Goal: Task Accomplishment & Management: Manage account settings

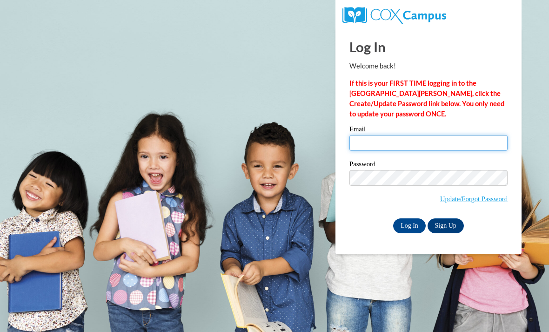
click at [424, 140] on input "Email" at bounding box center [428, 143] width 158 height 16
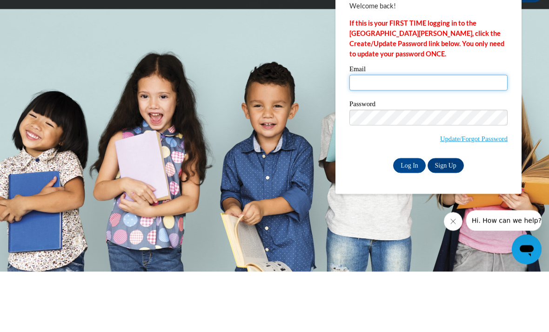
type input "[EMAIL_ADDRESS][DOMAIN_NAME]"
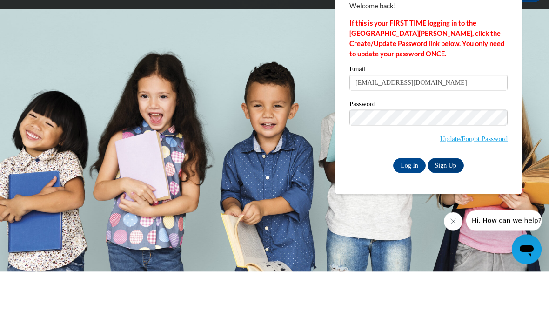
click at [409, 218] on input "Log In" at bounding box center [409, 225] width 33 height 15
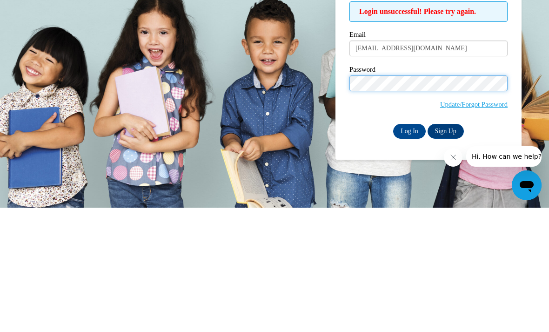
click at [409, 248] on input "Log In" at bounding box center [409, 255] width 33 height 15
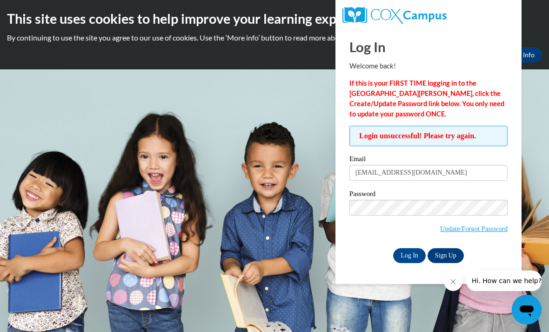
click at [413, 261] on input "Log In" at bounding box center [409, 255] width 33 height 15
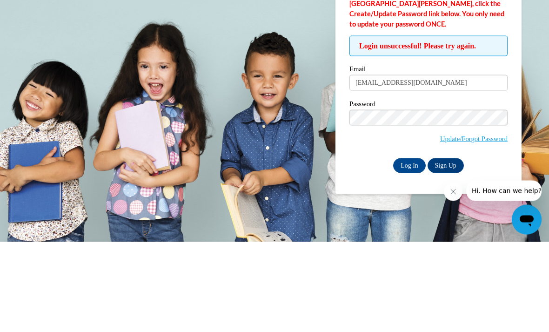
click at [494, 225] on link "Update/Forgot Password" at bounding box center [473, 228] width 67 height 7
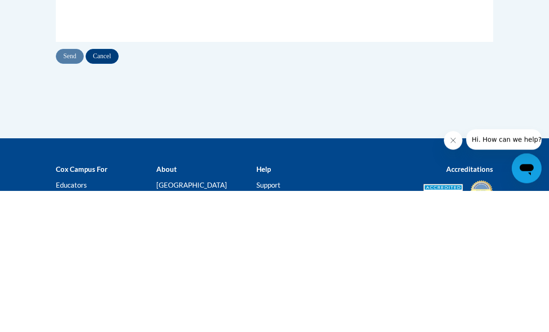
type input "[EMAIL_ADDRESS][DOMAIN_NAME]"
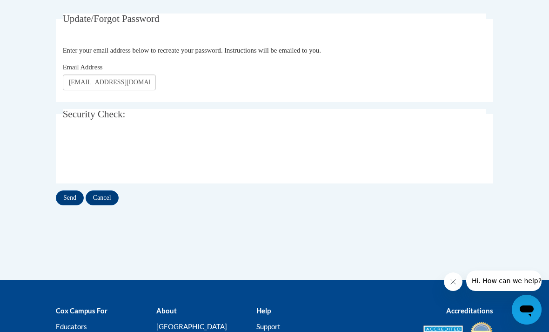
click at [68, 197] on input "Send" at bounding box center [70, 197] width 28 height 15
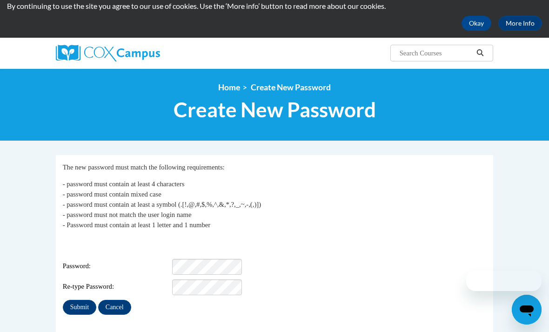
scroll to position [64, 0]
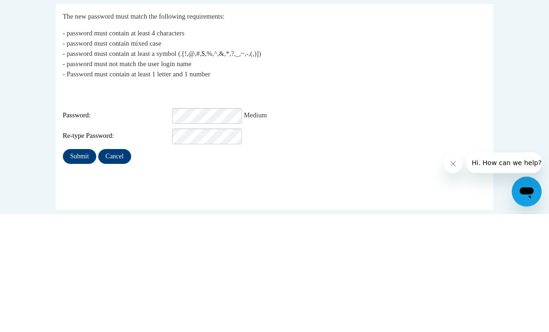
click at [80, 267] on input "Submit" at bounding box center [79, 274] width 33 height 15
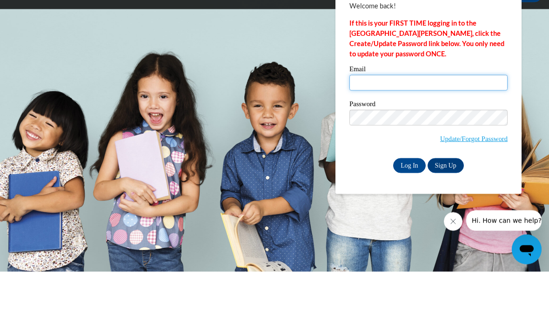
type input "lnfykes@valdosta.edu"
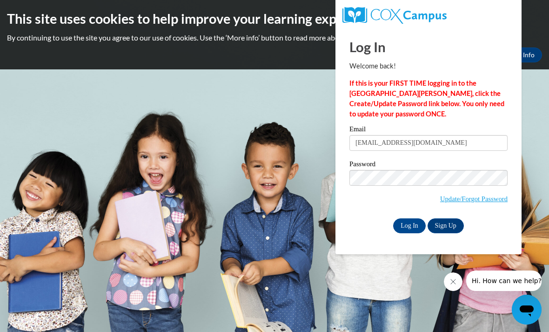
click at [410, 220] on input "Log In" at bounding box center [409, 225] width 33 height 15
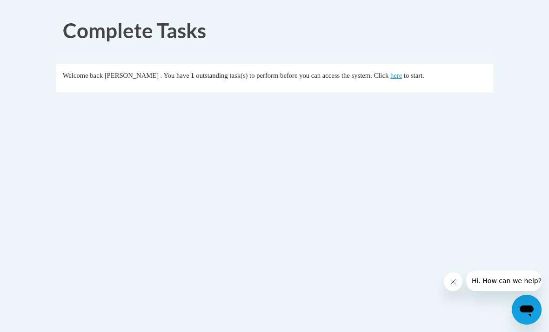
click at [390, 78] on link "here" at bounding box center [396, 75] width 12 height 7
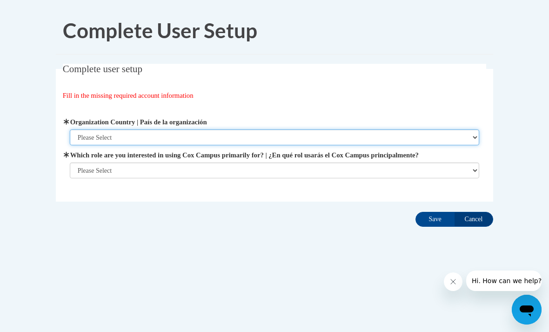
click at [81, 136] on select "Please Select [GEOGRAPHIC_DATA] | [GEOGRAPHIC_DATA] Outside of [GEOGRAPHIC_DATA…" at bounding box center [275, 137] width 410 height 16
select select "ad49bcad-a171-4b2e-b99c-48b446064914"
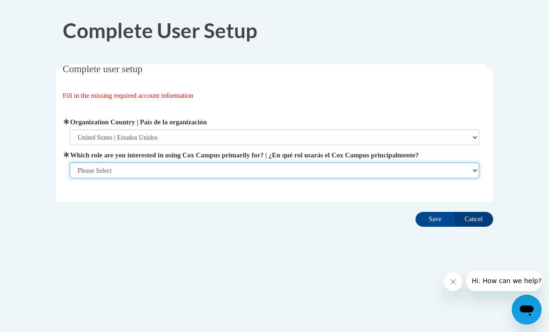
click at [351, 165] on select "Please Select College/University | Colegio/Universidad Community/Nonprofit Part…" at bounding box center [275, 170] width 410 height 16
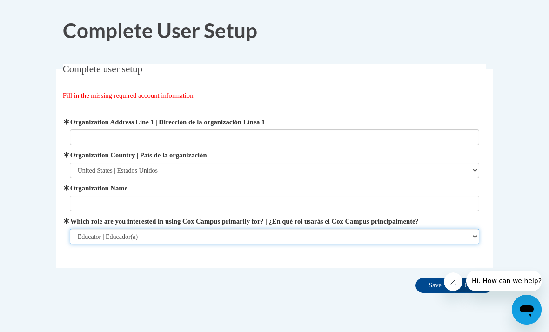
click at [299, 244] on select "Please Select College/University | Colegio/Universidad Community/Nonprofit Part…" at bounding box center [275, 236] width 410 height 16
select select "5a18ea06-2b54-4451-96f2-d152daf9eac5"
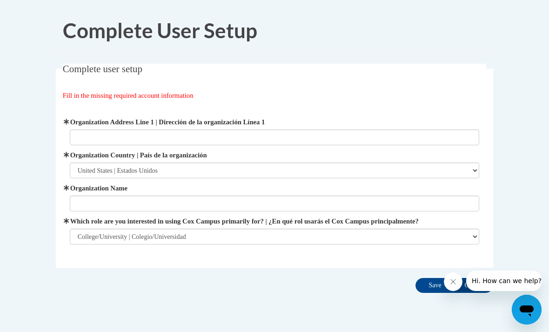
click at [322, 216] on label "Which role are you interested in using Cox Campus primarily for? | ¿En qué rol …" at bounding box center [275, 221] width 410 height 10
click at [322, 228] on select "Please Select College/University | Colegio/Universidad Community/Nonprofit Part…" at bounding box center [275, 236] width 410 height 16
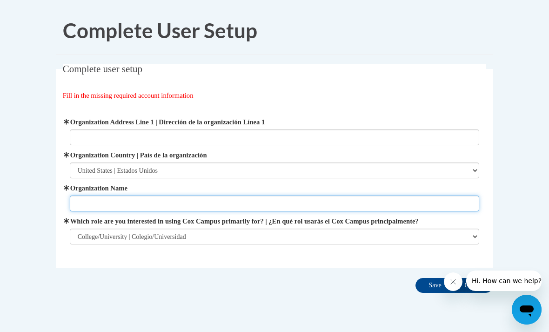
click at [424, 199] on input "Organization Name" at bounding box center [275, 203] width 410 height 16
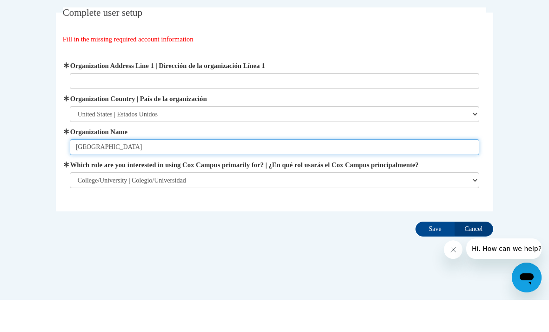
scroll to position [27, 0]
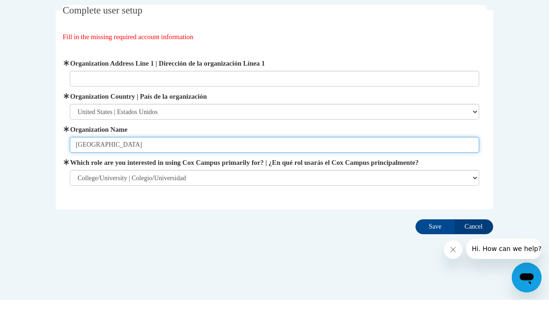
type input "Valdosta State University"
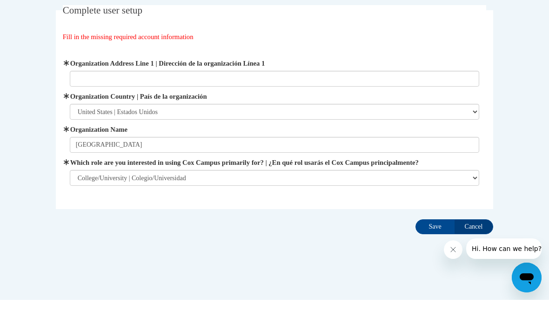
click at [425, 251] on input "Save" at bounding box center [434, 258] width 39 height 15
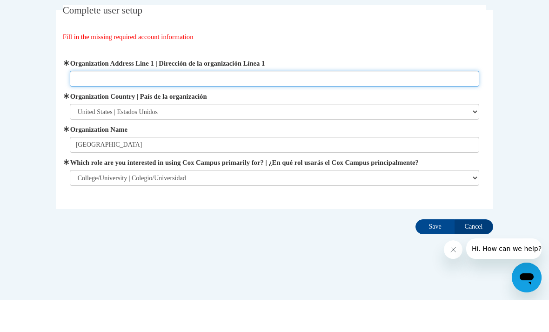
click at [344, 103] on input "Organization Address Line 1 | Dirección de la organización Línea 1" at bounding box center [275, 111] width 410 height 16
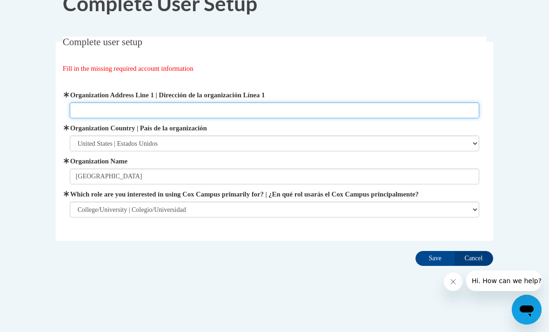
click at [287, 103] on input "Organization Address Line 1 | Dirección de la organización Línea 1" at bounding box center [275, 110] width 410 height 16
paste input "1500 N Patterson St, Valdosta, GA 31698"
type input "1500 N Patterson St, Valdosta, GA 31698"
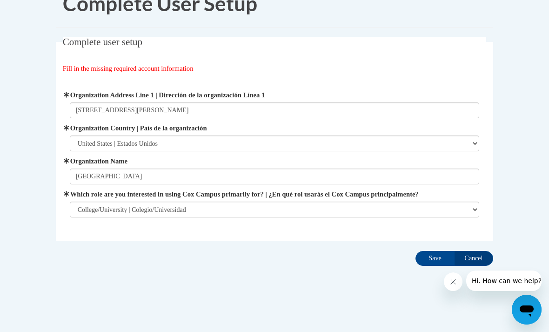
click at [435, 258] on input "Save" at bounding box center [434, 258] width 39 height 15
click at [435, 254] on input "Save" at bounding box center [434, 258] width 39 height 15
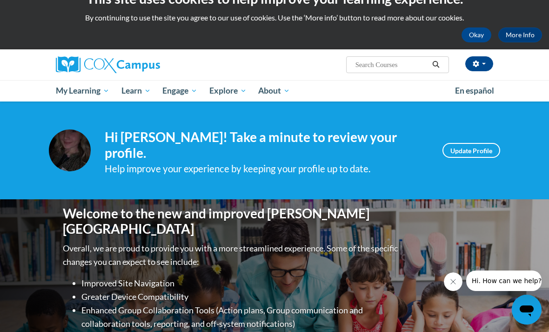
scroll to position [20, 0]
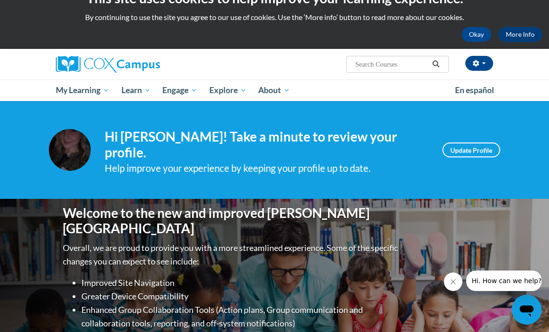
click at [475, 144] on link "Update Profile" at bounding box center [471, 149] width 58 height 15
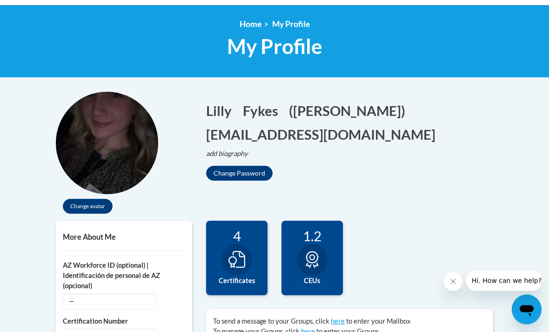
scroll to position [113, 0]
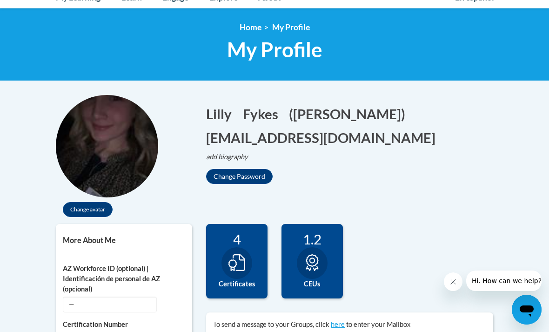
click at [98, 214] on button "Change avatar" at bounding box center [88, 209] width 50 height 15
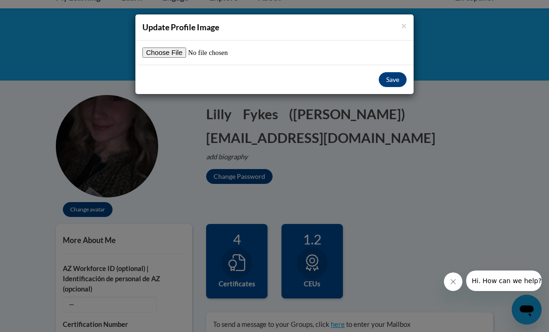
click at [168, 62] on div at bounding box center [274, 52] width 278 height 24
click at [174, 52] on input "file" at bounding box center [200, 52] width 116 height 10
click at [160, 57] on input "file" at bounding box center [200, 52] width 116 height 10
type input "C:\fakepath\IMG_9384.jpeg"
click at [394, 81] on button "Save" at bounding box center [393, 79] width 28 height 15
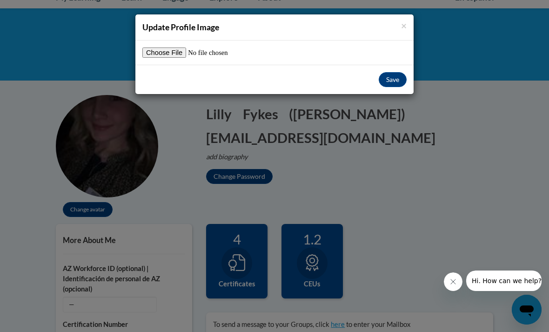
click at [396, 87] on button "Save" at bounding box center [393, 79] width 28 height 15
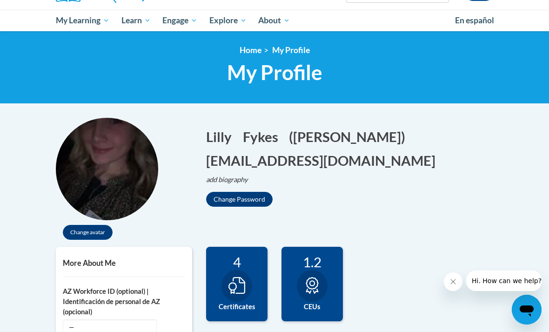
scroll to position [94, 0]
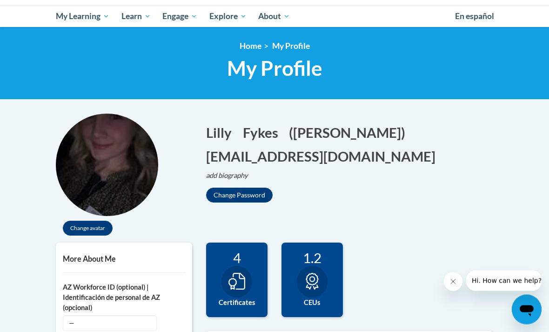
click at [105, 229] on button "Change avatar" at bounding box center [88, 228] width 50 height 15
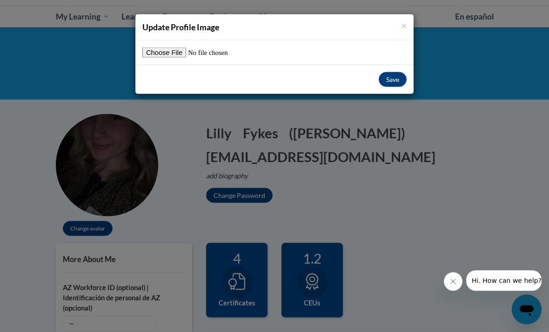
scroll to position [94, 0]
click at [168, 51] on input "file" at bounding box center [200, 52] width 116 height 10
click at [405, 25] on span "×" at bounding box center [404, 26] width 6 height 12
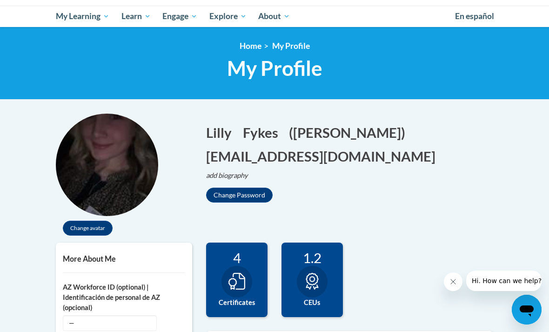
click at [134, 178] on img at bounding box center [107, 165] width 102 height 102
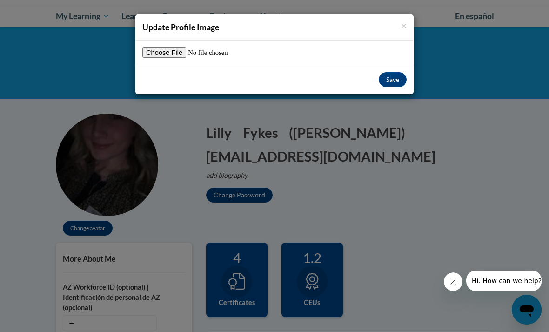
click at [394, 82] on button "Save" at bounding box center [393, 79] width 28 height 15
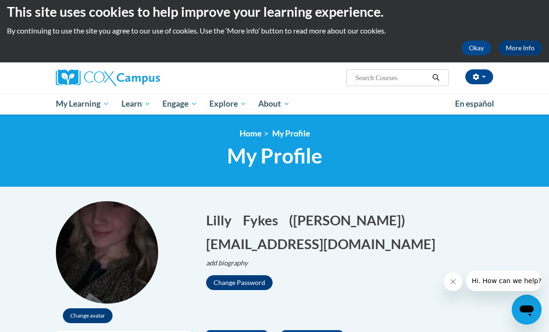
scroll to position [0, 0]
